Goal: Transaction & Acquisition: Purchase product/service

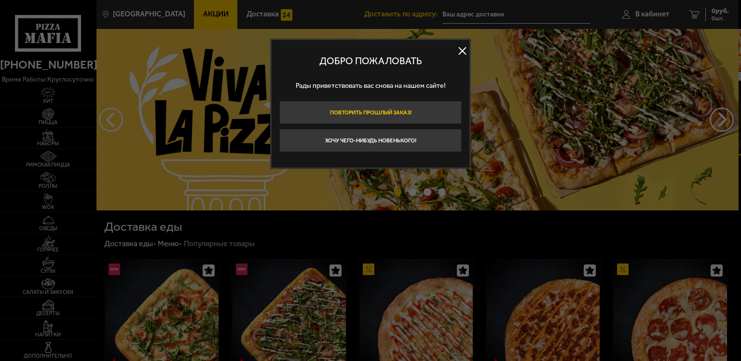
type input "[STREET_ADDRESS]"
click at [458, 51] on button at bounding box center [462, 51] width 14 height 14
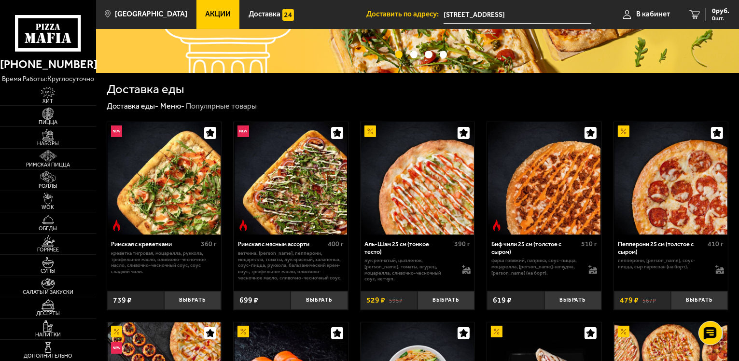
scroll to position [145, 0]
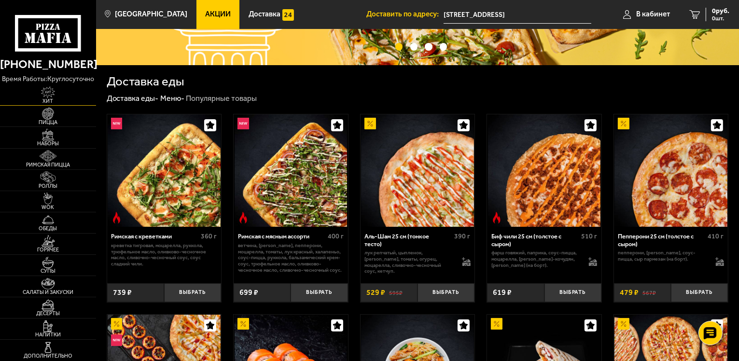
click at [55, 94] on img at bounding box center [47, 92] width 29 height 12
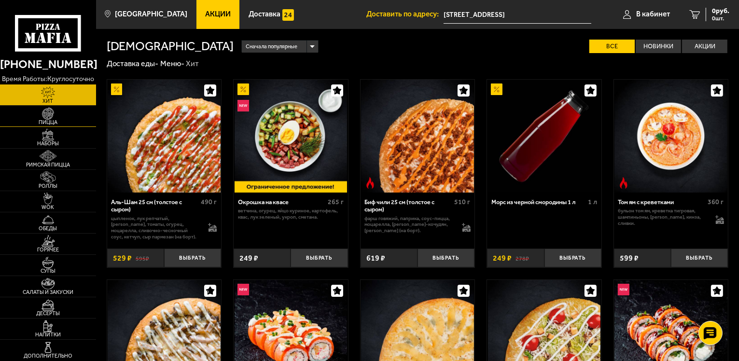
click at [47, 116] on img at bounding box center [47, 114] width 29 height 12
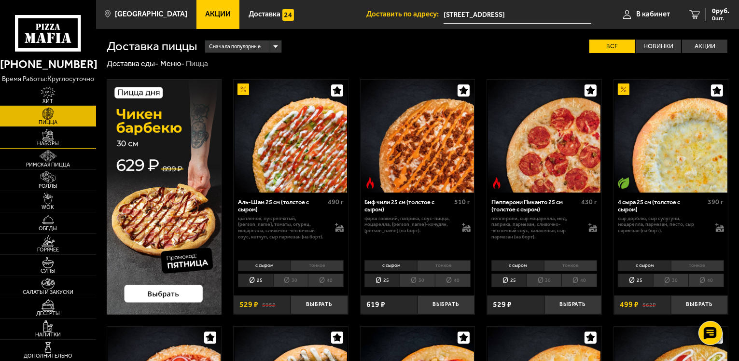
click at [46, 135] on img at bounding box center [47, 135] width 29 height 12
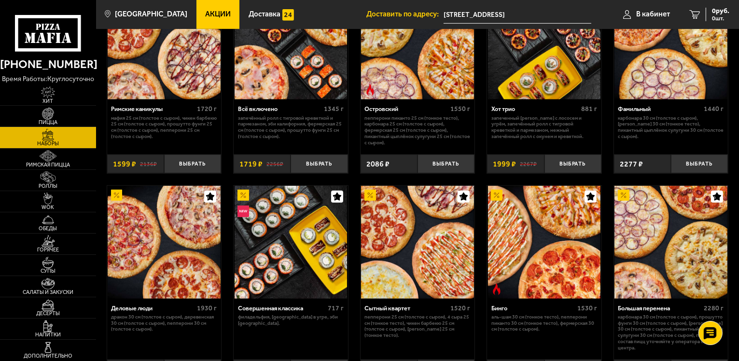
scroll to position [917, 0]
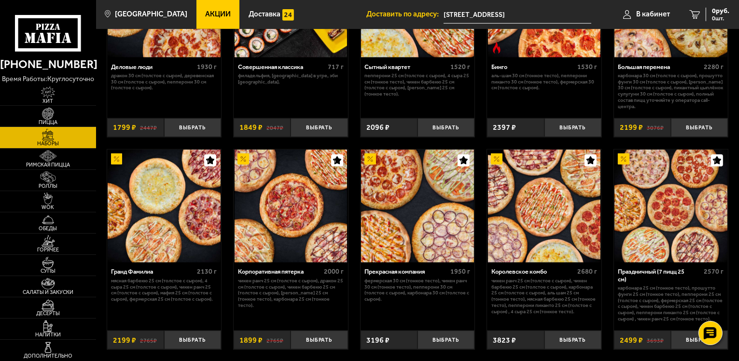
click at [288, 244] on img at bounding box center [290, 206] width 113 height 113
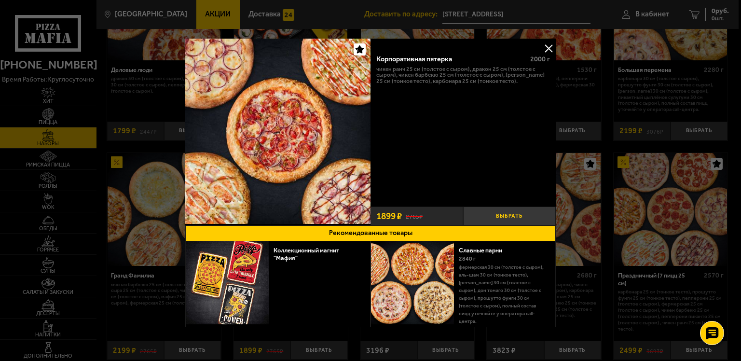
click at [508, 209] on button "Выбрать" at bounding box center [509, 216] width 93 height 19
click at [547, 44] on button at bounding box center [548, 48] width 14 height 14
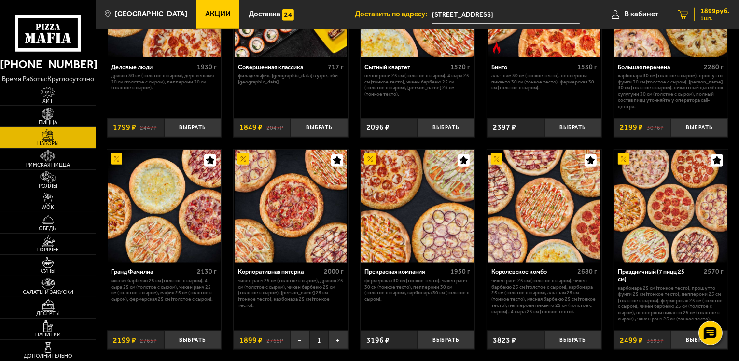
click at [720, 15] on div "1899 руб. 1 шт." at bounding box center [711, 15] width 35 height 14
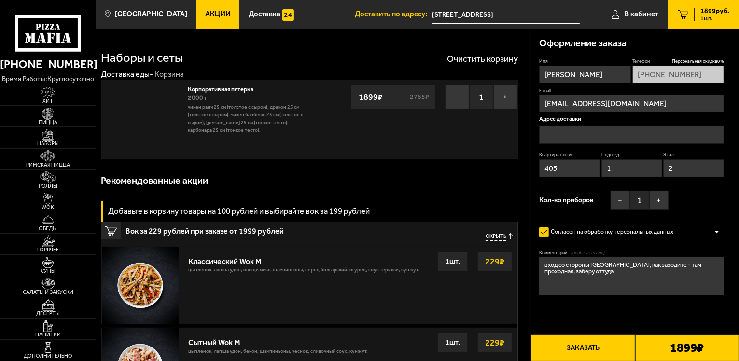
type input "[STREET_ADDRESS]"
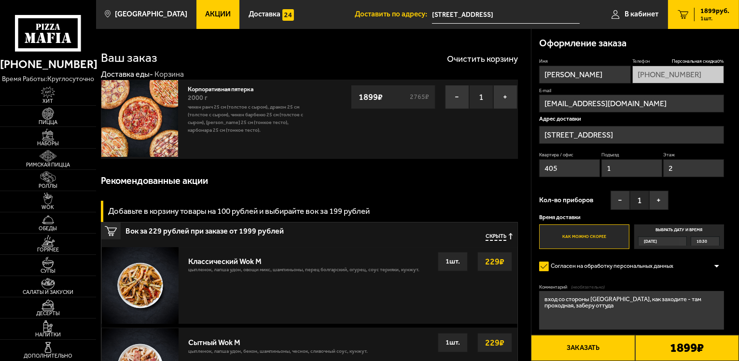
click at [703, 241] on span "10:30" at bounding box center [701, 241] width 11 height 9
click at [0, 0] on input "Выбрать дату и время [DATE] 10:30" at bounding box center [0, 0] width 0 height 0
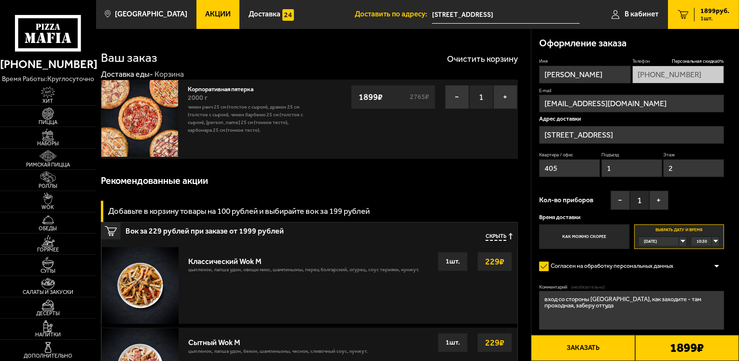
click at [707, 241] on div "10:30" at bounding box center [705, 241] width 28 height 9
click at [712, 307] on li "12:00" at bounding box center [704, 308] width 27 height 10
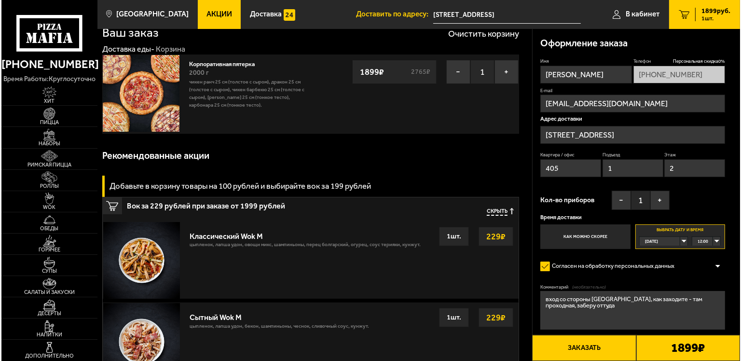
scroll to position [48, 0]
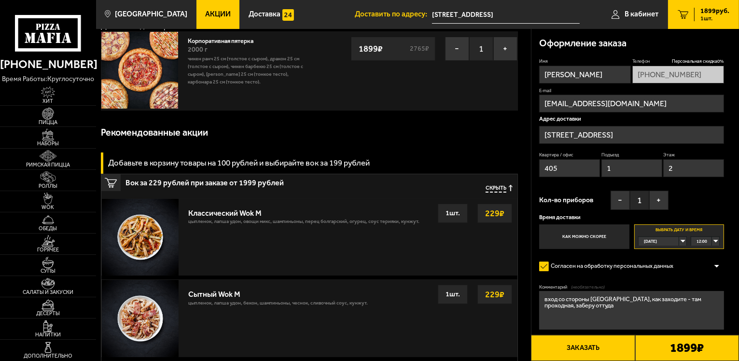
click at [615, 345] on button "Заказать" at bounding box center [583, 348] width 104 height 26
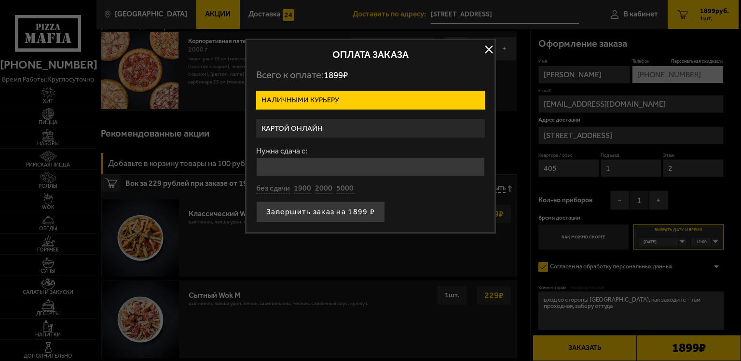
click at [342, 122] on label "Картой онлайн" at bounding box center [370, 128] width 229 height 19
click at [0, 0] on input "Картой онлайн" at bounding box center [0, 0] width 0 height 0
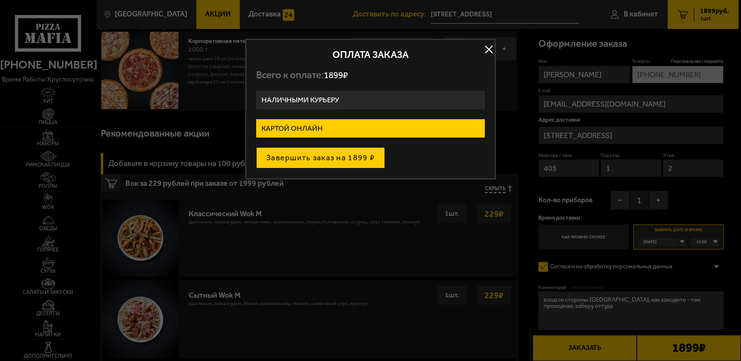
click at [362, 163] on button "Завершить заказ на 1899 ₽" at bounding box center [320, 157] width 129 height 21
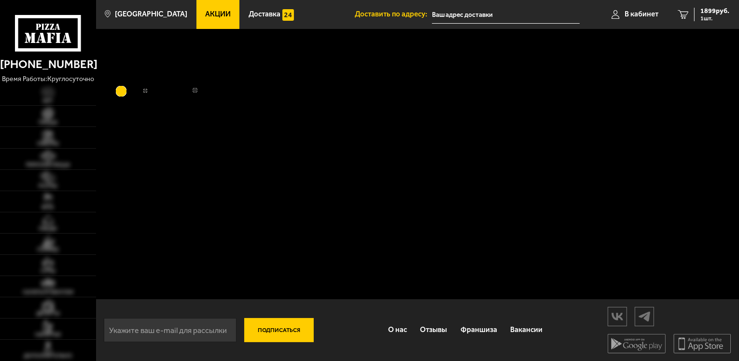
type input "[STREET_ADDRESS]"
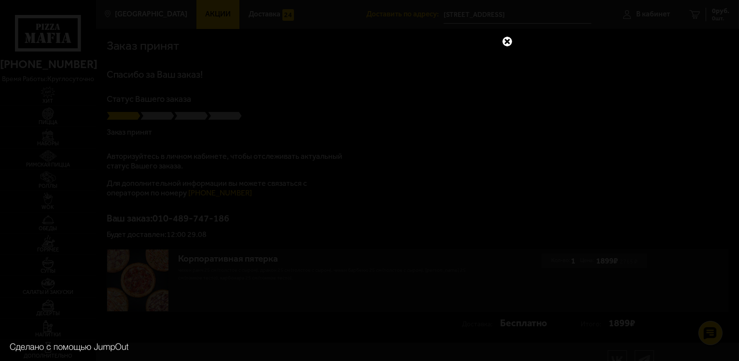
click at [507, 40] on link at bounding box center [507, 41] width 13 height 13
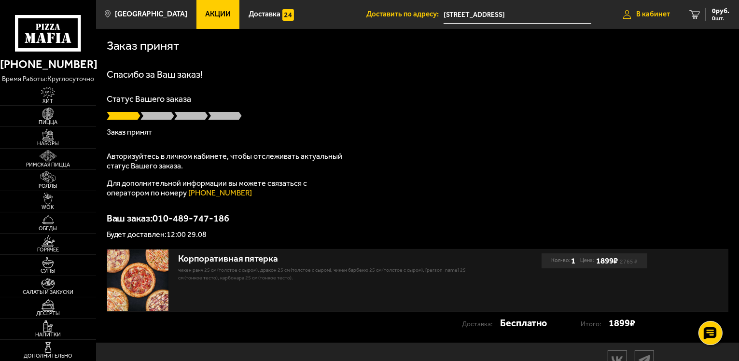
click at [647, 12] on span "В кабинет" at bounding box center [653, 14] width 34 height 7
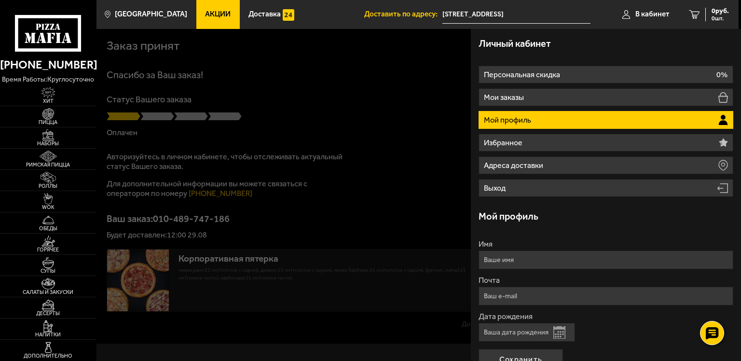
click at [376, 141] on div at bounding box center [467, 209] width 741 height 361
